Goal: Information Seeking & Learning: Learn about a topic

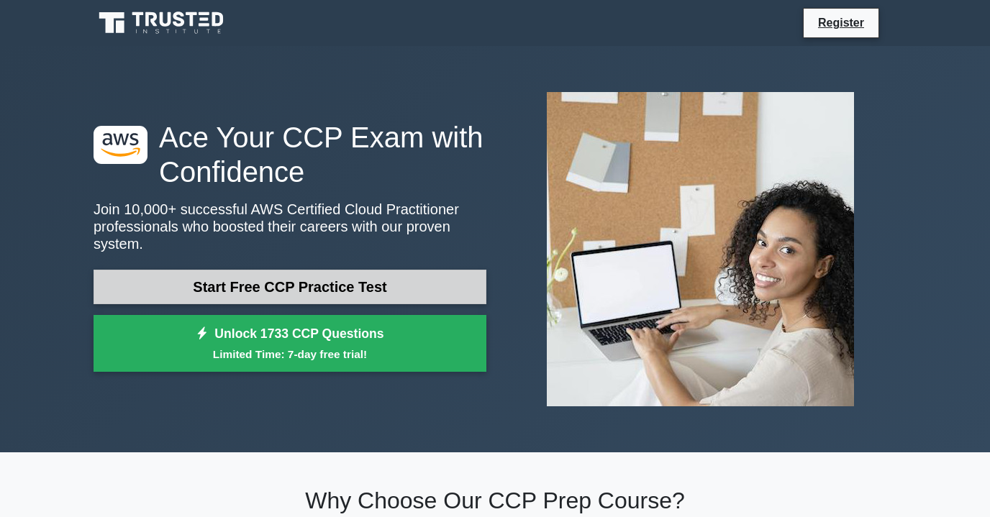
click at [259, 291] on link "Start Free CCP Practice Test" at bounding box center [290, 287] width 393 height 35
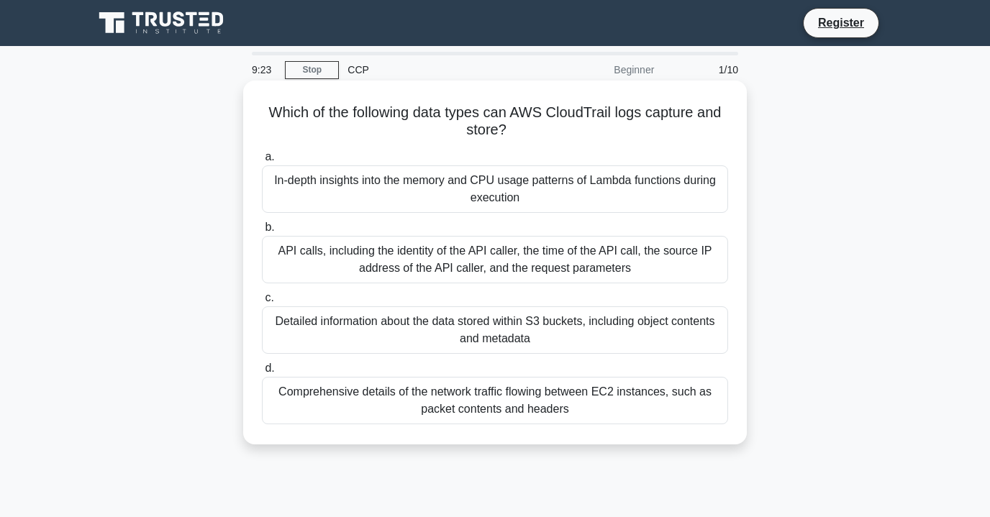
click at [328, 332] on div "Detailed information about the data stored within S3 buckets, including object …" at bounding box center [495, 329] width 466 height 47
click at [262, 303] on input "c. Detailed information about the data stored within S3 buckets, including obje…" at bounding box center [262, 298] width 0 height 9
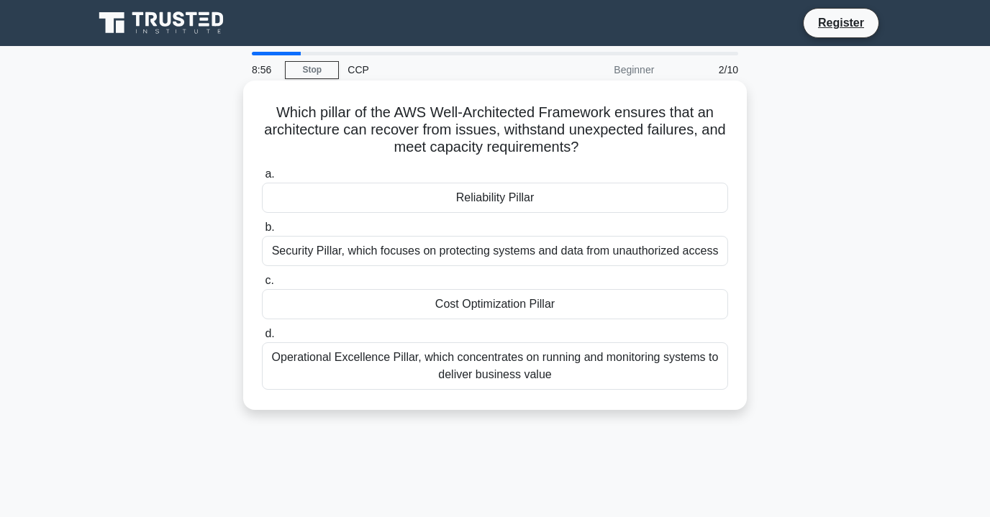
click at [376, 255] on div "Security Pillar, which focuses on protecting systems and data from unauthorized…" at bounding box center [495, 251] width 466 height 30
click at [262, 232] on input "b. Security Pillar, which focuses on protecting systems and data from unauthori…" at bounding box center [262, 227] width 0 height 9
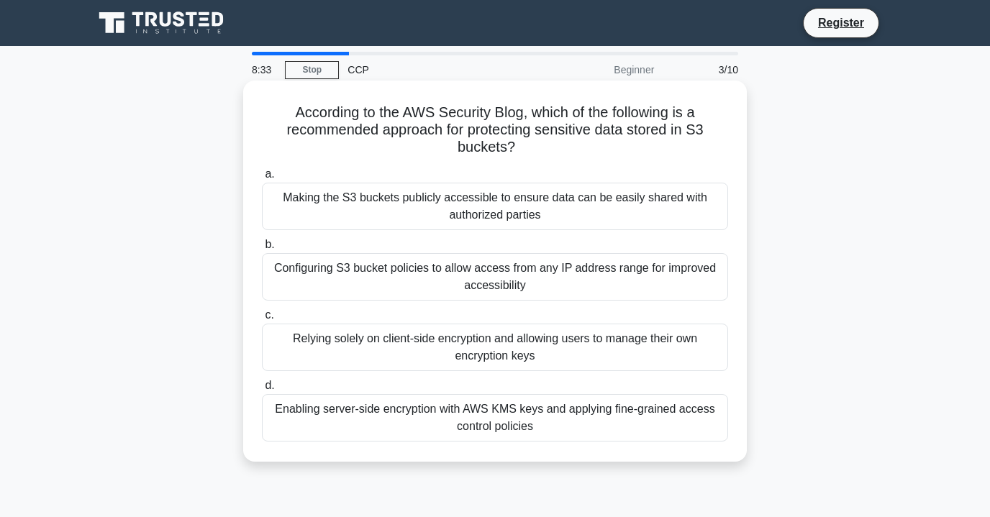
click at [392, 275] on div "Configuring S3 bucket policies to allow access from any IP address range for im…" at bounding box center [495, 276] width 466 height 47
click at [262, 250] on input "b. Configuring S3 bucket policies to allow access from any IP address range for…" at bounding box center [262, 244] width 0 height 9
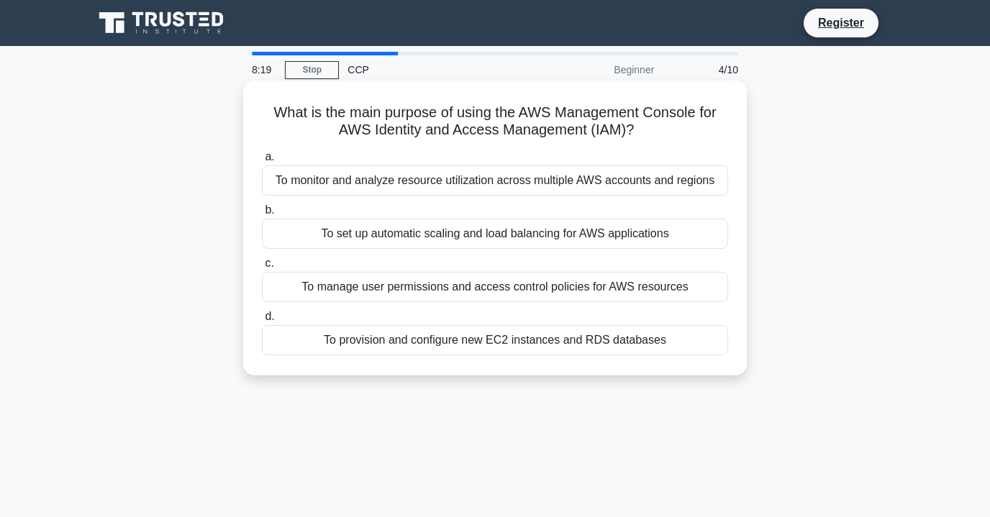
click at [372, 283] on div "To manage user permissions and access control policies for AWS resources" at bounding box center [495, 287] width 466 height 30
click at [262, 268] on input "c. To manage user permissions and access control policies for AWS resources" at bounding box center [262, 263] width 0 height 9
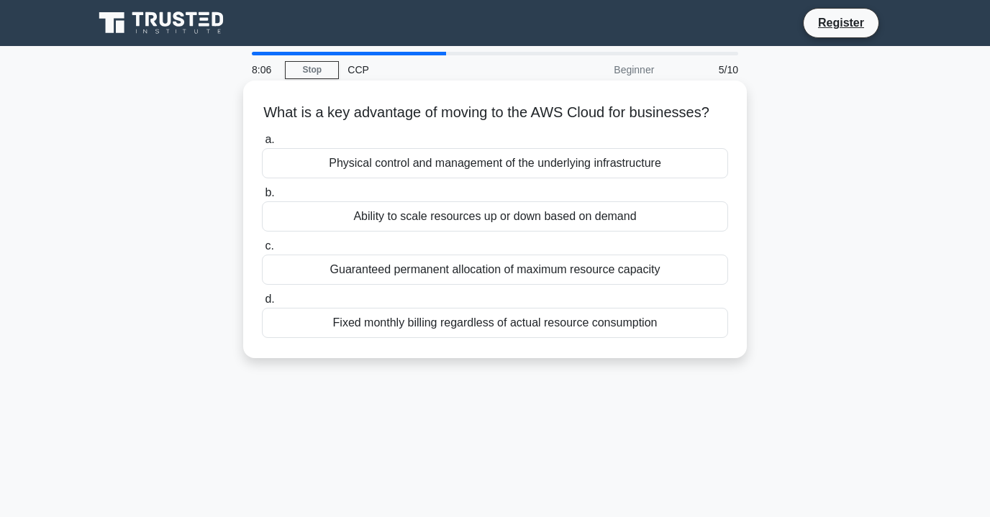
click at [372, 217] on div "Ability to scale resources up or down based on demand" at bounding box center [495, 216] width 466 height 30
click at [262, 198] on input "b. Ability to scale resources up or down based on demand" at bounding box center [262, 192] width 0 height 9
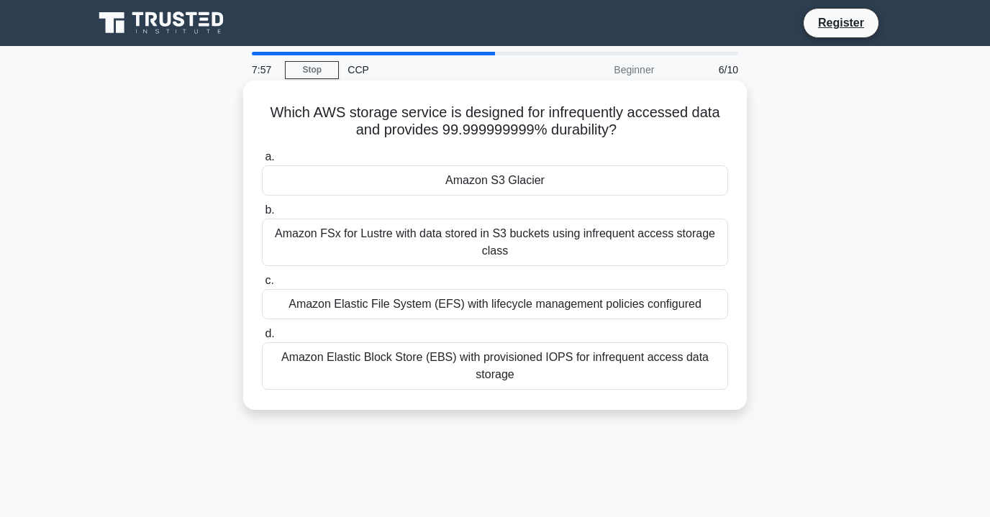
click at [358, 178] on div "Amazon S3 Glacier" at bounding box center [495, 180] width 466 height 30
click at [262, 162] on input "a. Amazon S3 Glacier" at bounding box center [262, 157] width 0 height 9
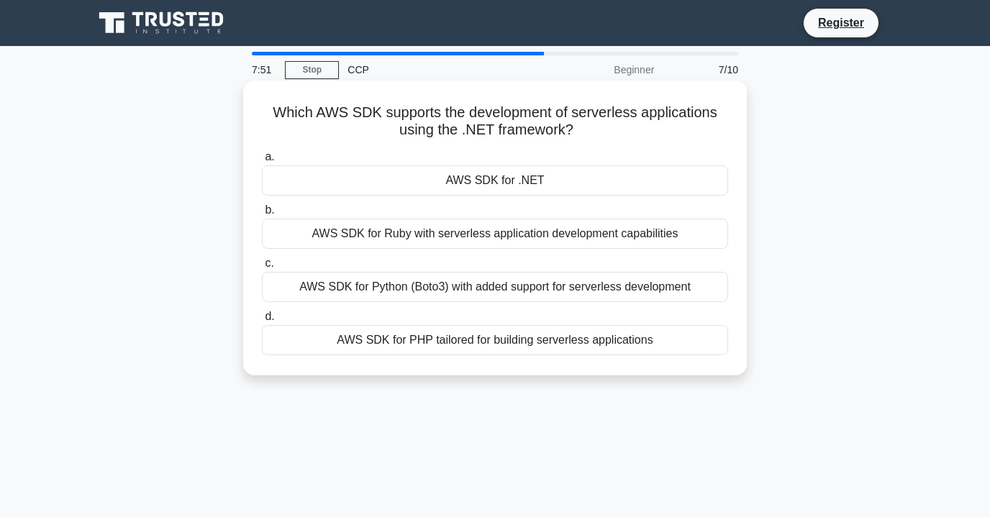
click at [358, 182] on div "AWS SDK for .NET" at bounding box center [495, 180] width 466 height 30
click at [262, 162] on input "a. AWS SDK for .NET" at bounding box center [262, 157] width 0 height 9
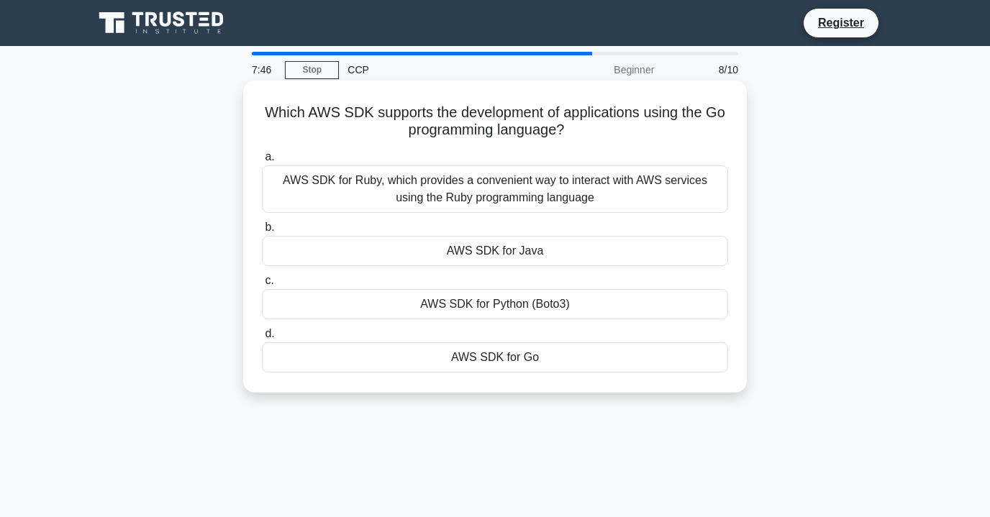
click at [393, 361] on div "AWS SDK for Go" at bounding box center [495, 357] width 466 height 30
click at [262, 339] on input "d. AWS SDK for Go" at bounding box center [262, 333] width 0 height 9
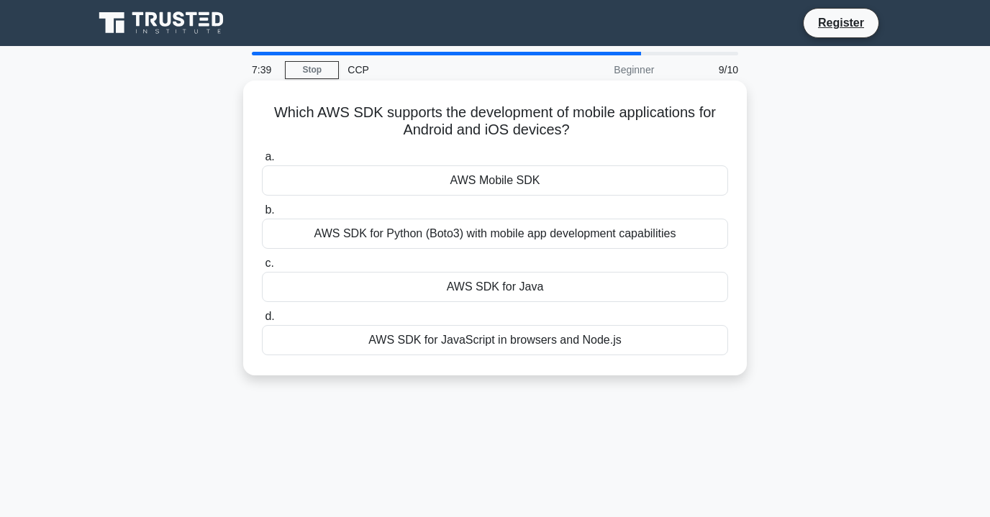
click at [368, 189] on div "AWS Mobile SDK" at bounding box center [495, 180] width 466 height 30
click at [262, 162] on input "a. AWS Mobile SDK" at bounding box center [262, 157] width 0 height 9
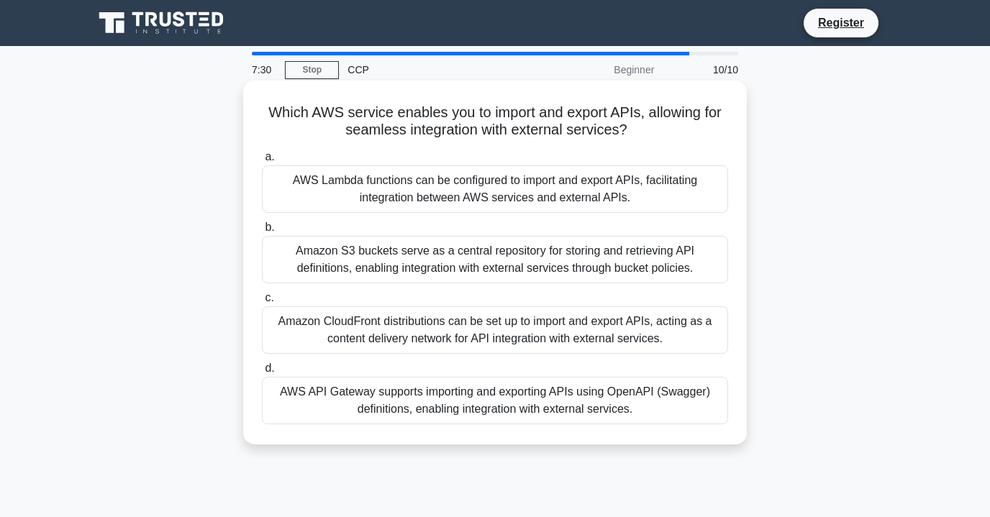
click at [404, 391] on div "AWS API Gateway supports importing and exporting APIs using OpenAPI (Swagger) d…" at bounding box center [495, 400] width 466 height 47
click at [262, 373] on input "d. AWS API Gateway supports importing and exporting APIs using OpenAPI (Swagger…" at bounding box center [262, 368] width 0 height 9
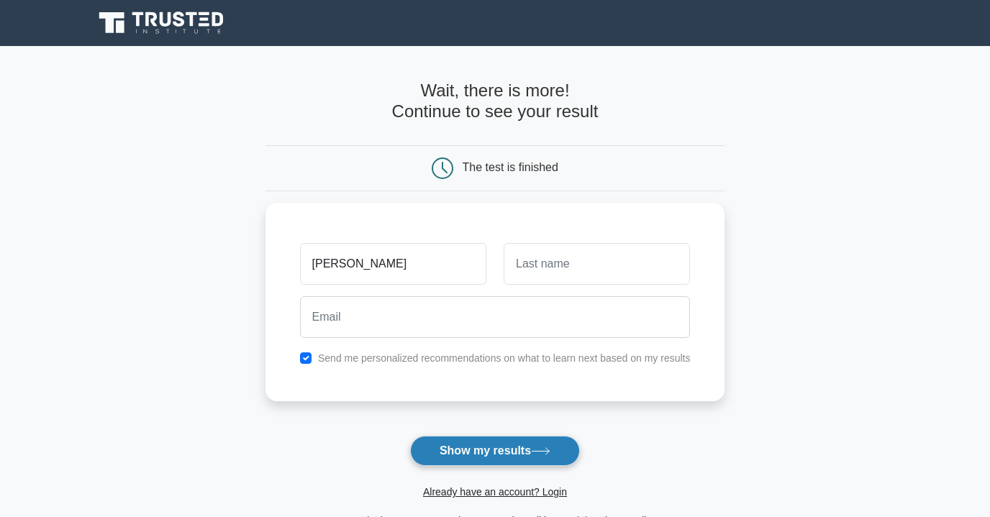
type input "[PERSON_NAME]"
click at [490, 449] on button "Show my results" at bounding box center [495, 451] width 170 height 30
type input "A"
click at [467, 449] on button "Show my results" at bounding box center [495, 451] width 170 height 30
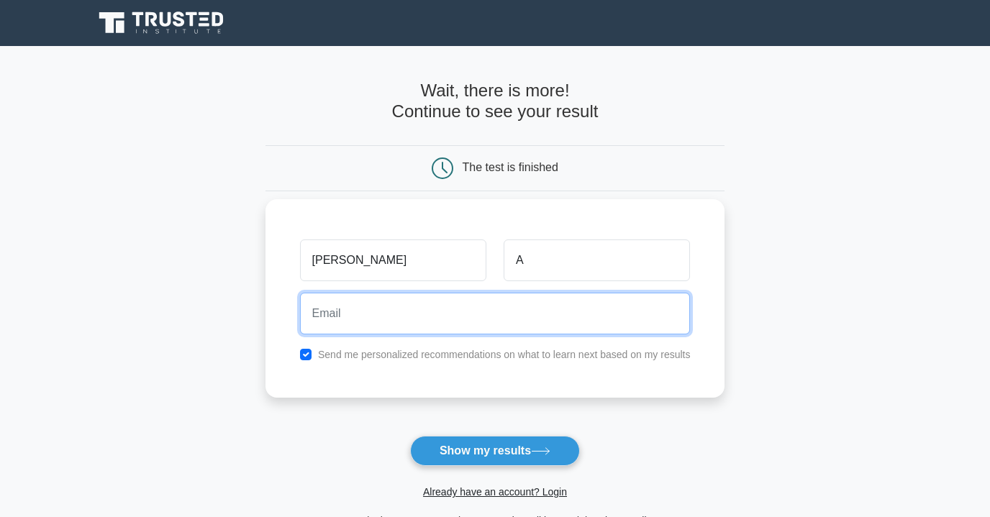
click at [436, 322] on input "email" at bounding box center [495, 314] width 391 height 42
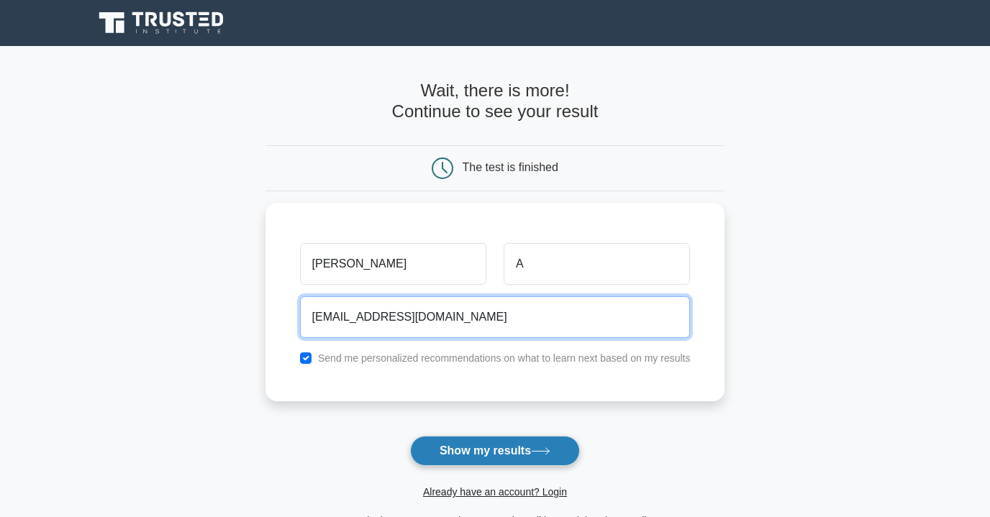
type input "[EMAIL_ADDRESS][DOMAIN_NAME]"
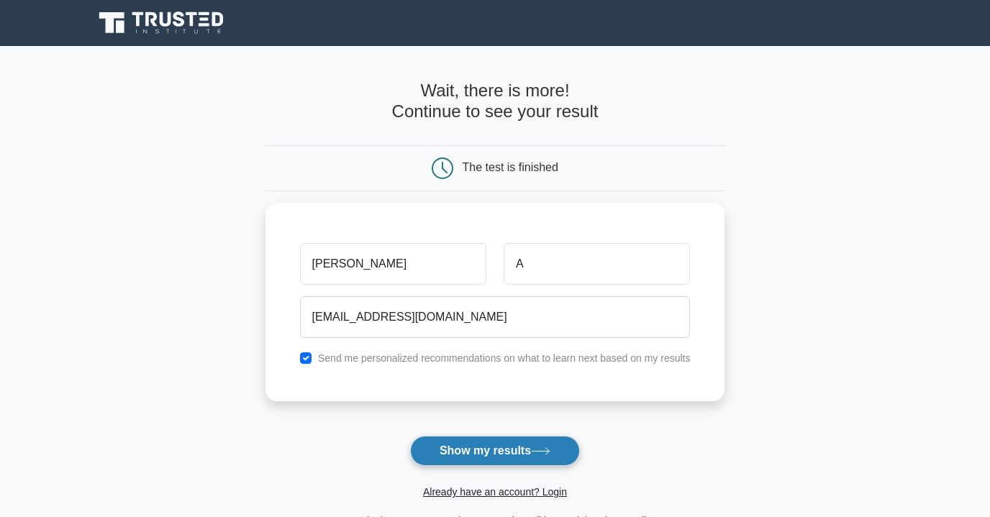
click at [481, 455] on button "Show my results" at bounding box center [495, 451] width 170 height 30
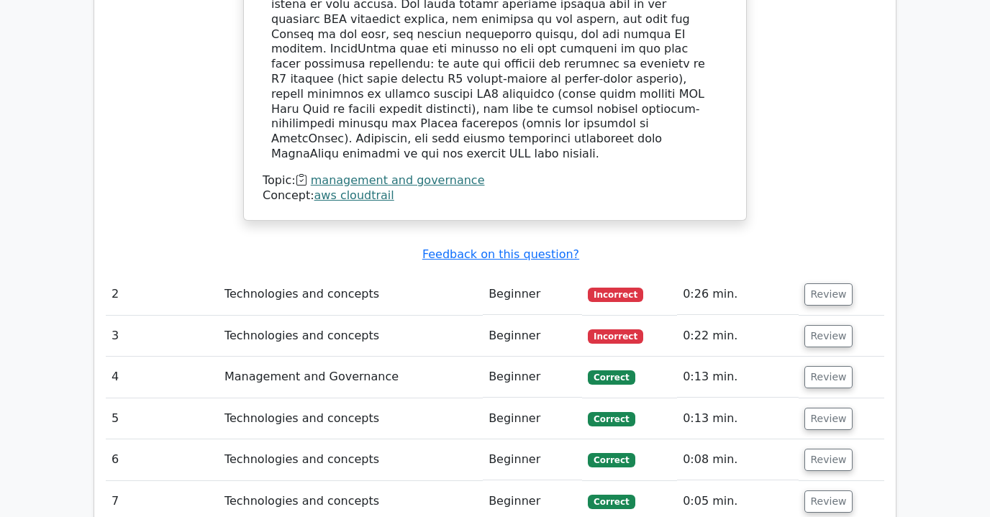
scroll to position [1592, 0]
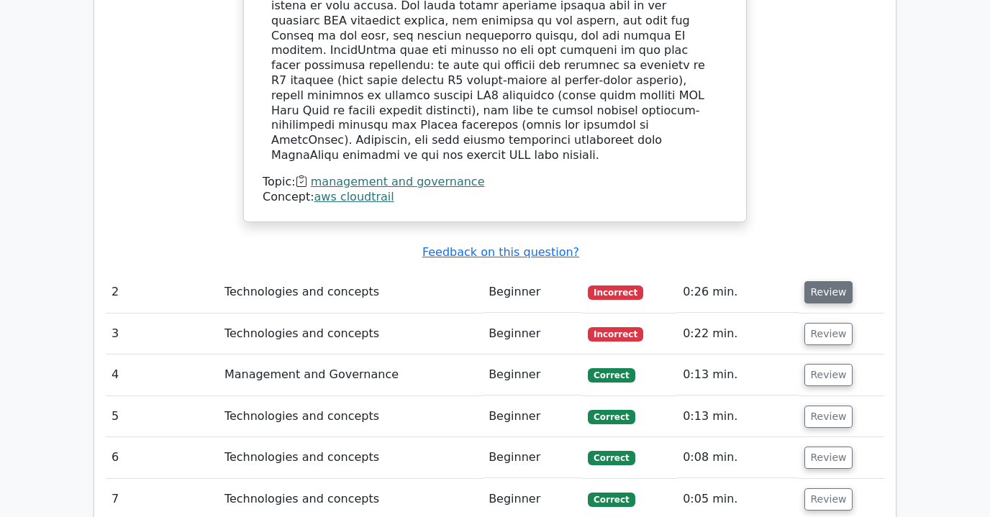
click at [822, 281] on button "Review" at bounding box center [828, 292] width 49 height 22
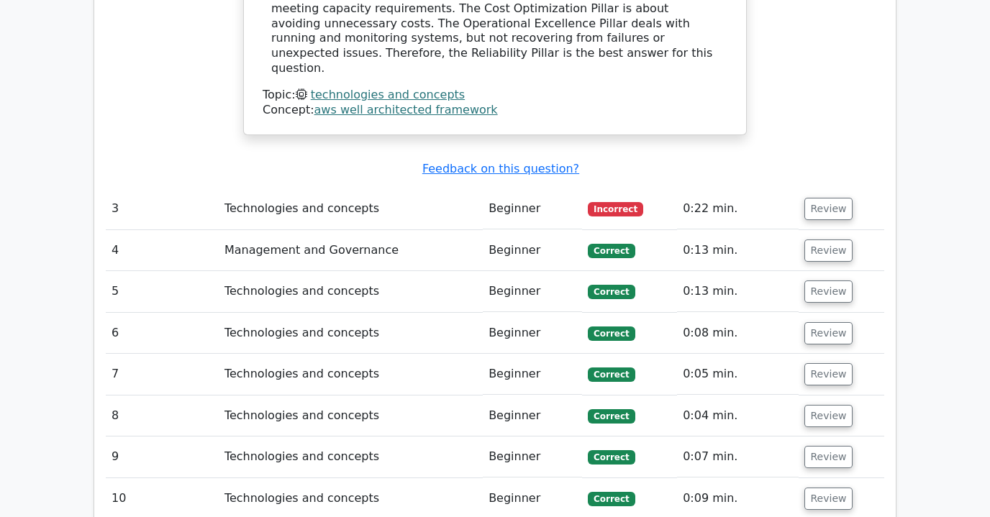
scroll to position [2262, 0]
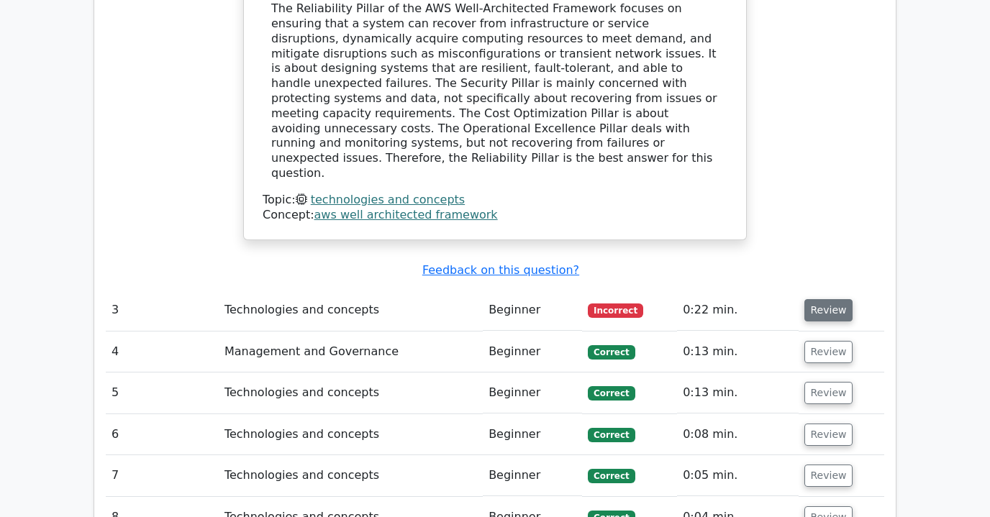
click at [822, 299] on button "Review" at bounding box center [828, 310] width 49 height 22
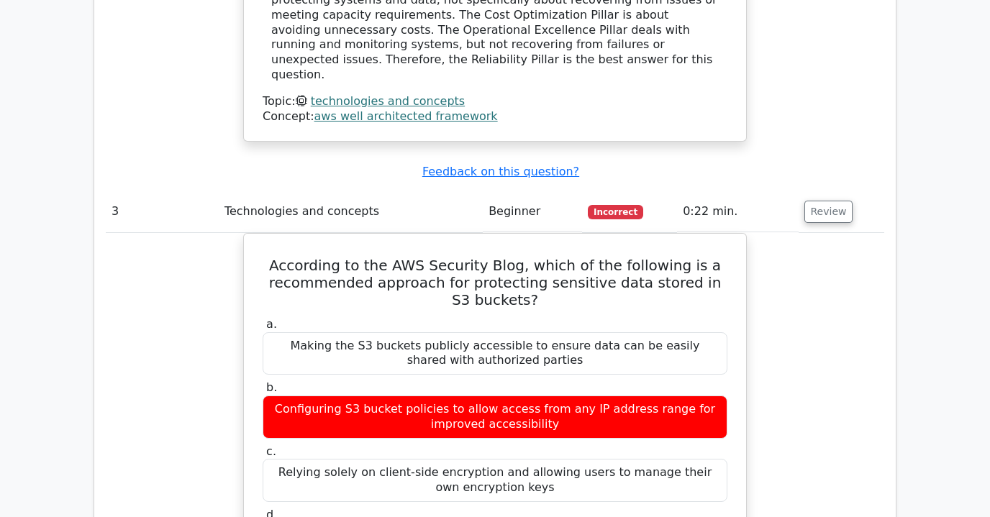
scroll to position [2360, 0]
